Goal: Task Accomplishment & Management: Use online tool/utility

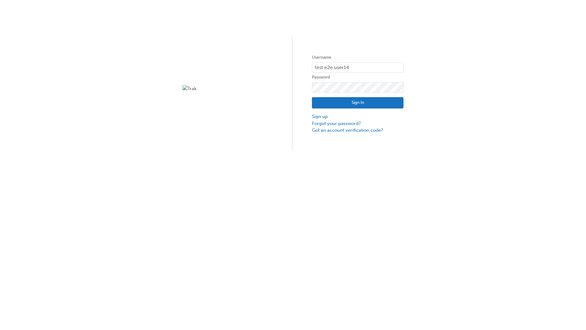
type input "test.e2e.user14"
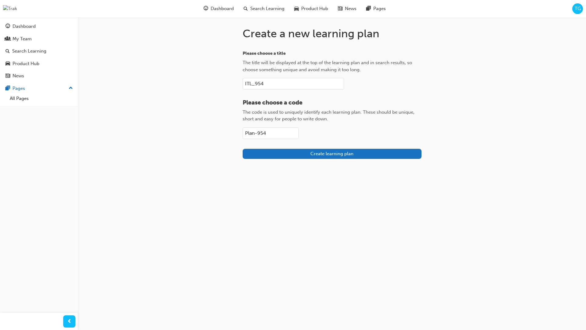
type input "Plan-954"
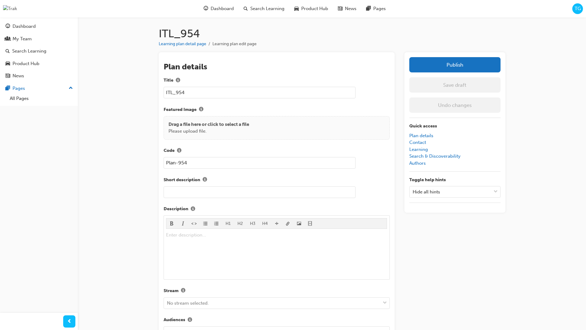
scroll to position [86, 0]
